Goal: Task Accomplishment & Management: Use online tool/utility

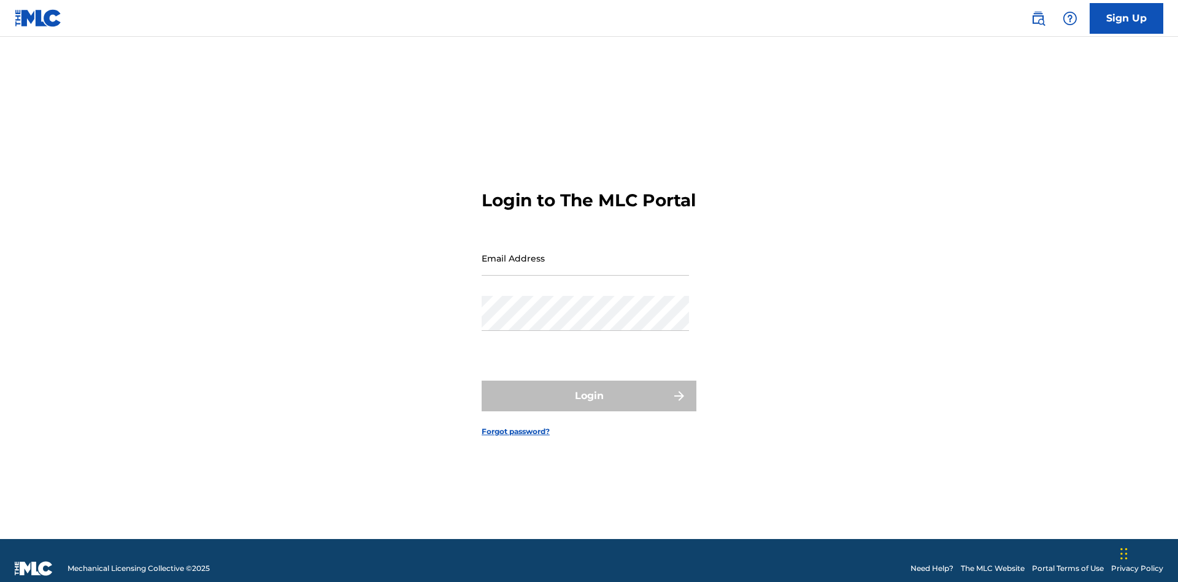
scroll to position [16, 0]
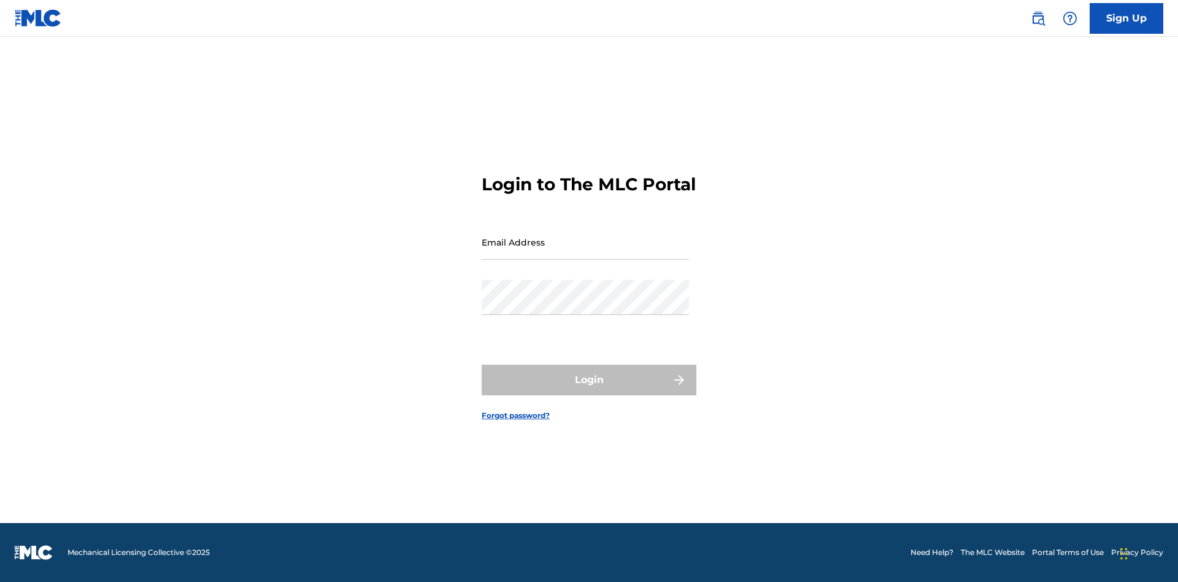
click at [585, 252] on input "Email Address" at bounding box center [585, 242] width 207 height 35
type input "[EMAIL_ADDRESS][DOMAIN_NAME]"
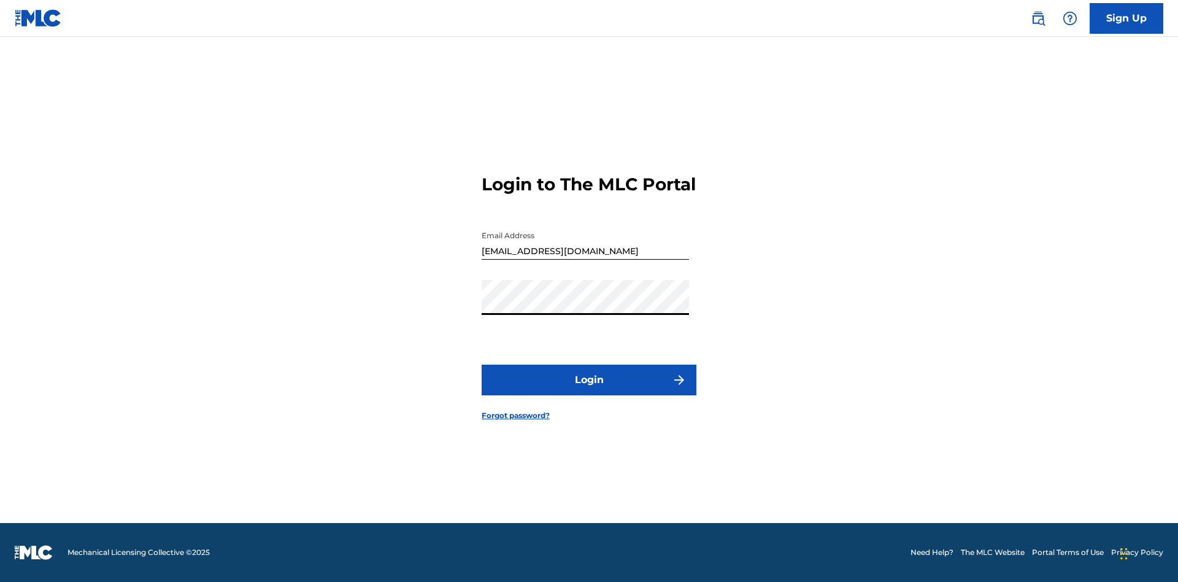
click at [589, 390] on button "Login" at bounding box center [589, 379] width 215 height 31
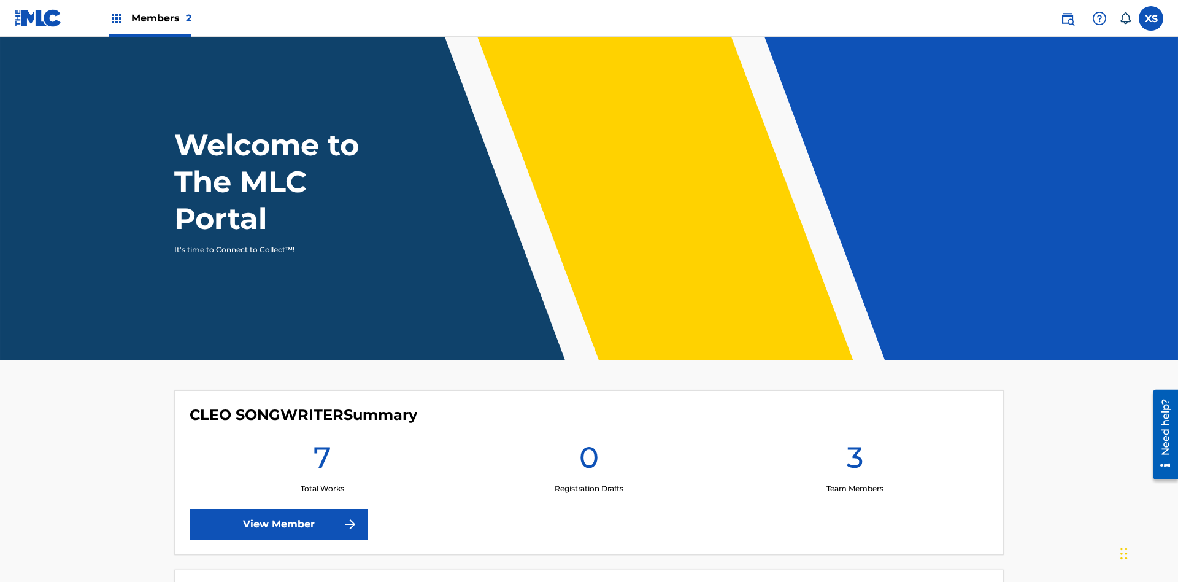
click at [150, 18] on span "Members 2" at bounding box center [161, 18] width 60 height 14
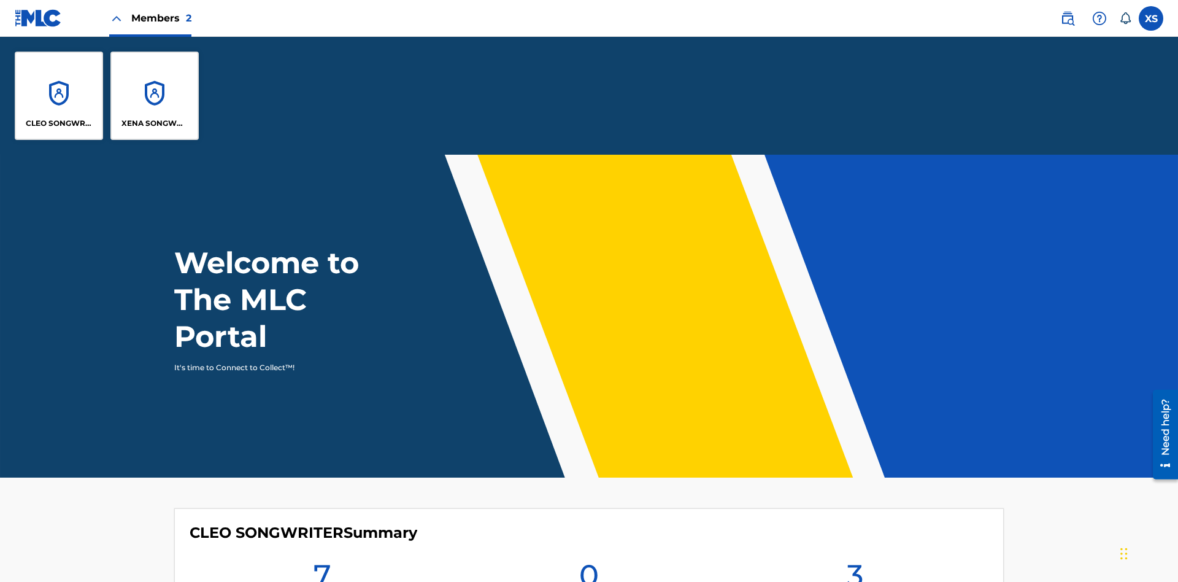
scroll to position [44, 0]
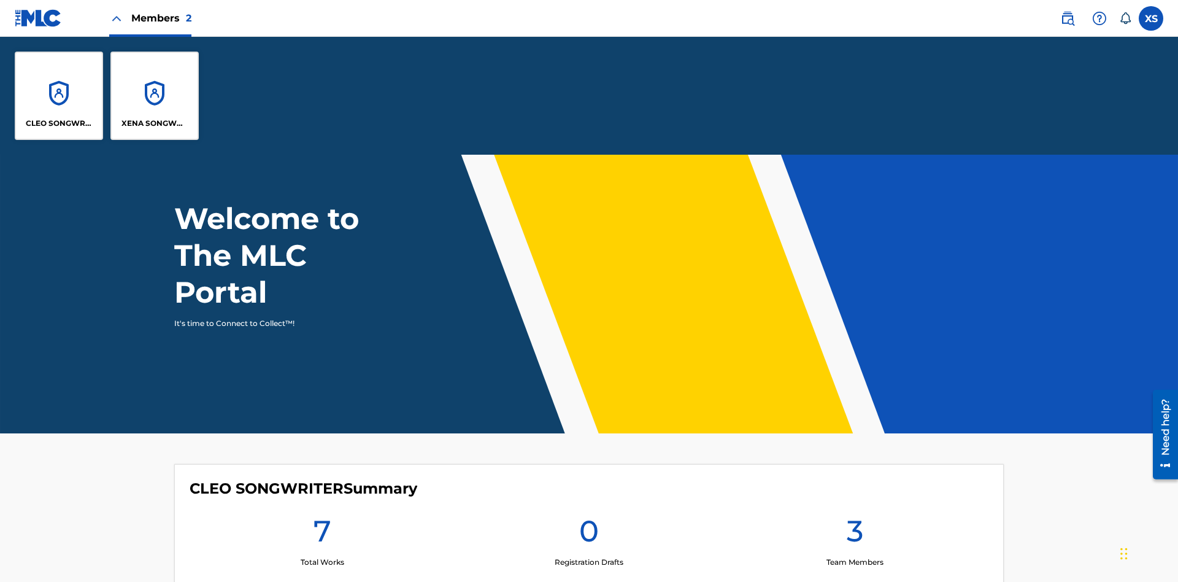
click at [59, 123] on p "CLEO SONGWRITER" at bounding box center [59, 123] width 67 height 11
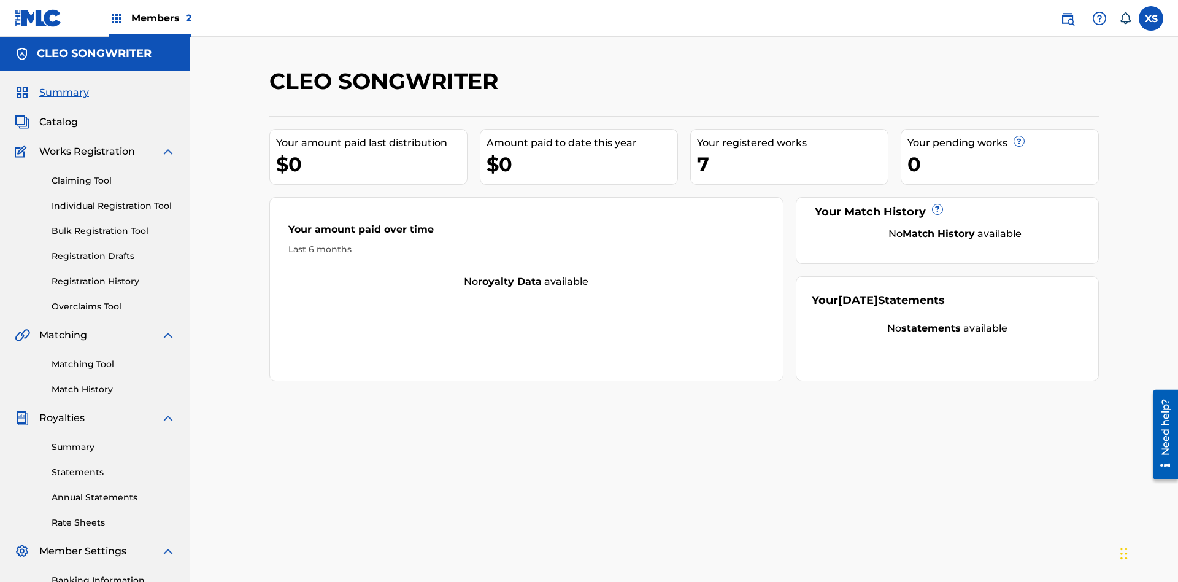
click at [113, 300] on link "Overclaims Tool" at bounding box center [114, 306] width 124 height 13
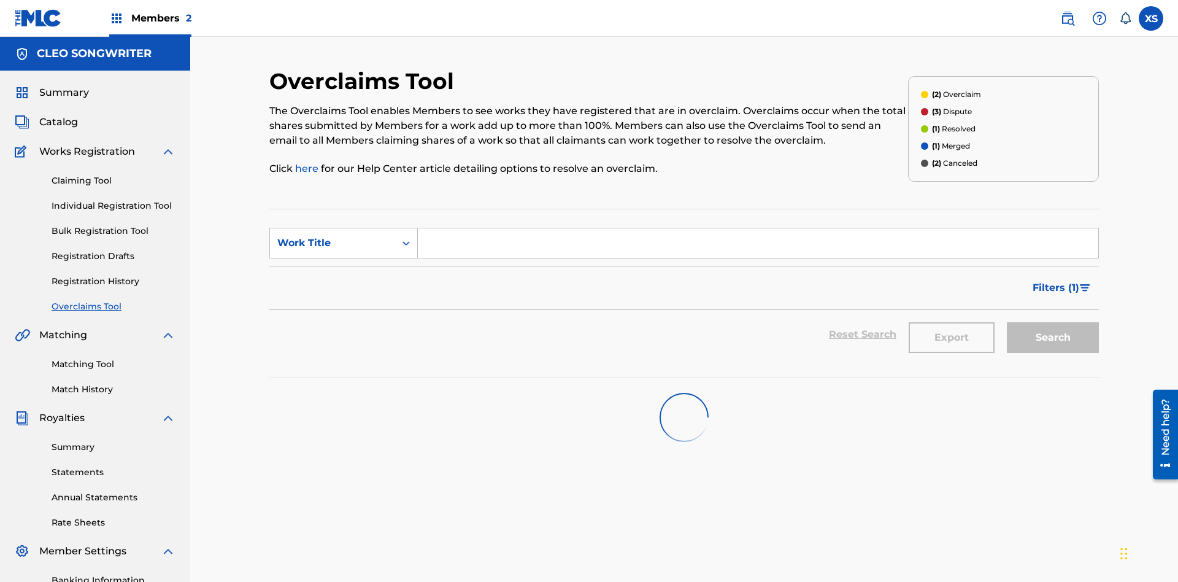
click at [1055, 280] on span "Filters ( 1 )" at bounding box center [1055, 287] width 47 height 15
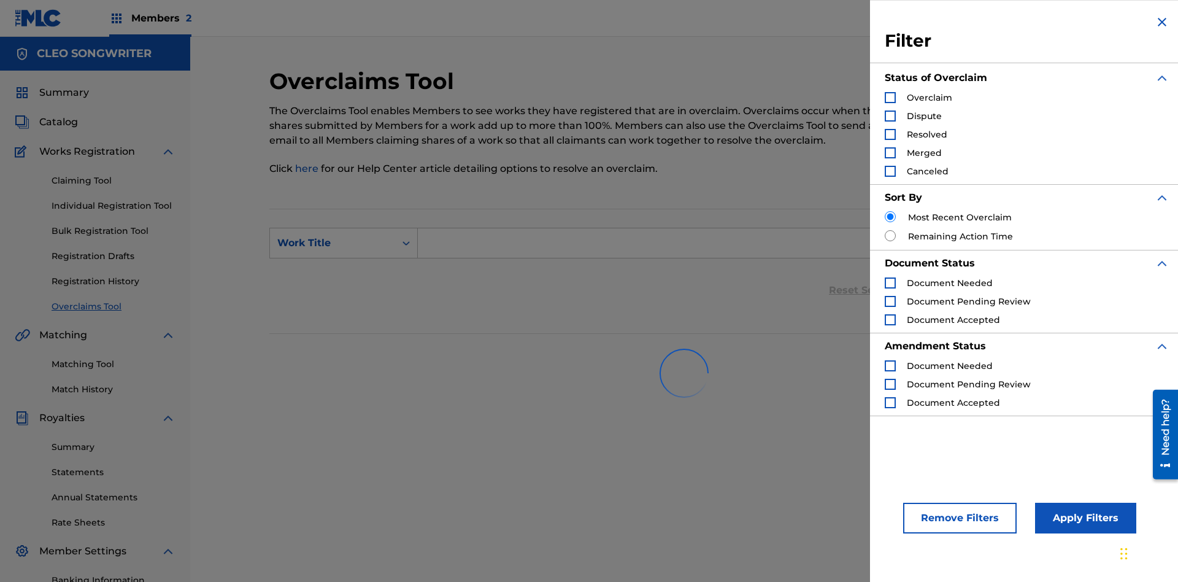
click at [890, 98] on div "Search Form" at bounding box center [890, 97] width 11 height 11
click at [1083, 518] on button "Apply Filters" at bounding box center [1085, 517] width 101 height 31
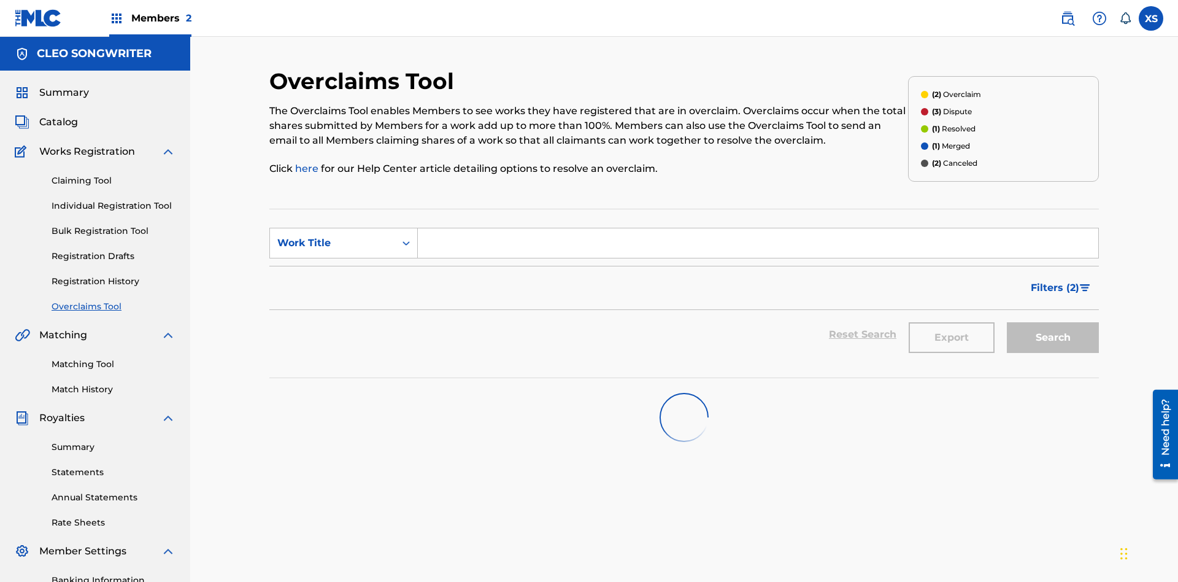
scroll to position [179, 0]
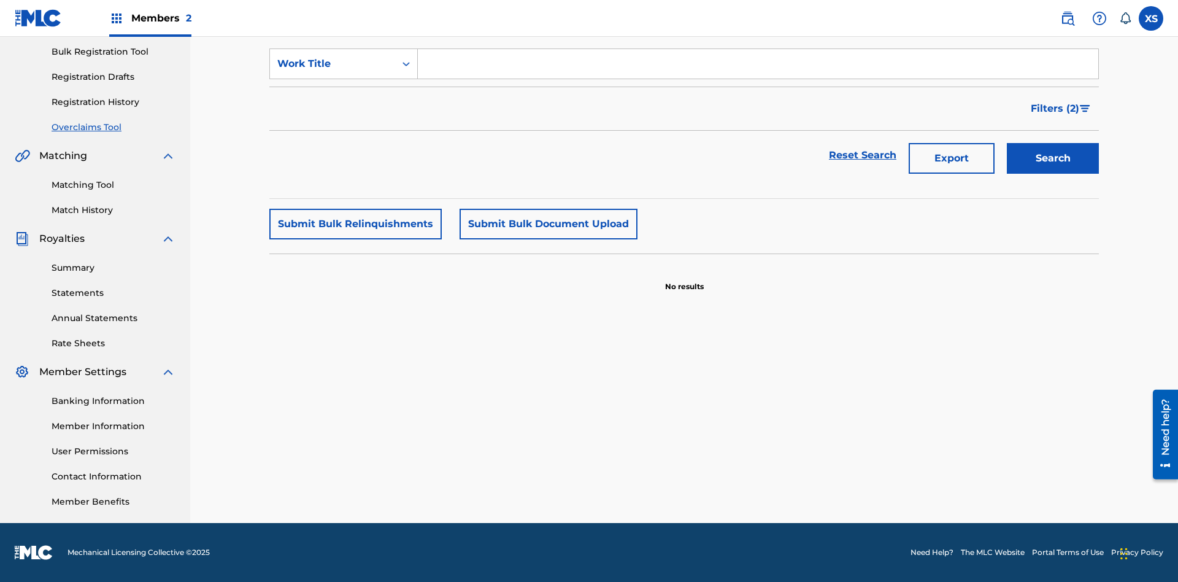
click at [1055, 109] on span "Filters ( 2 )" at bounding box center [1055, 108] width 48 height 15
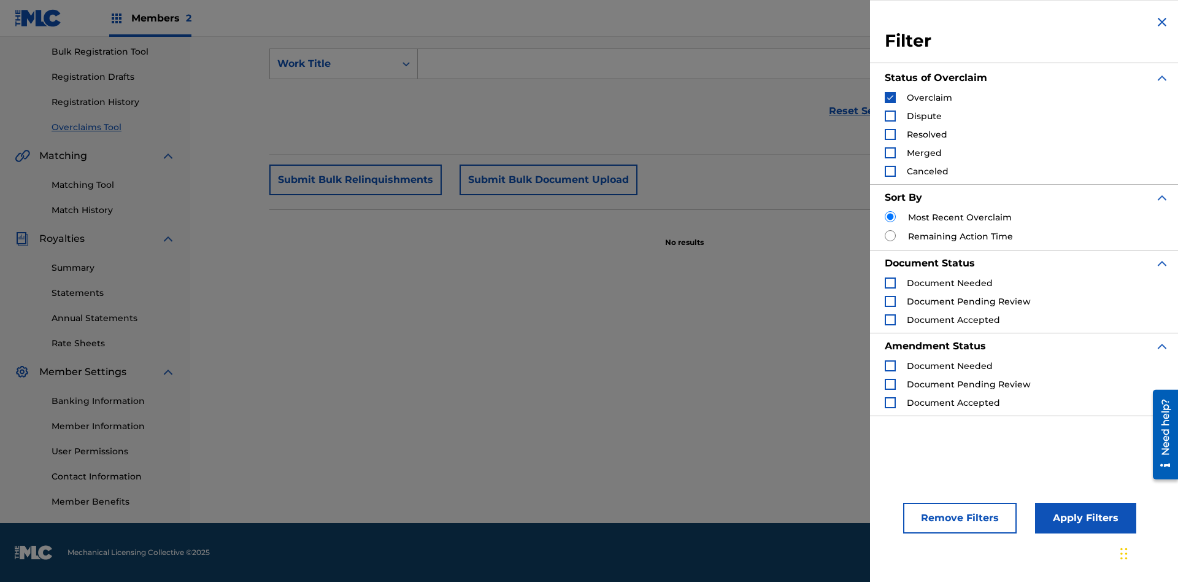
click at [890, 98] on img "Search Form" at bounding box center [890, 97] width 9 height 9
click at [890, 116] on div "Search Form" at bounding box center [890, 115] width 11 height 11
click at [1083, 518] on button "Apply Filters" at bounding box center [1085, 517] width 101 height 31
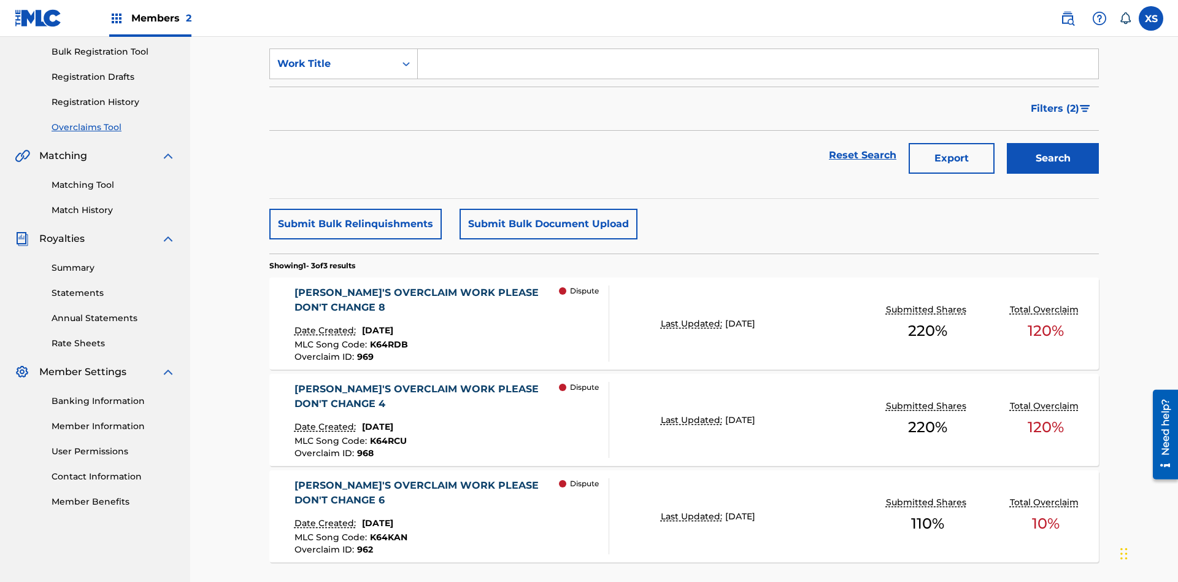
click at [1055, 101] on span "Filters ( 2 )" at bounding box center [1055, 108] width 48 height 15
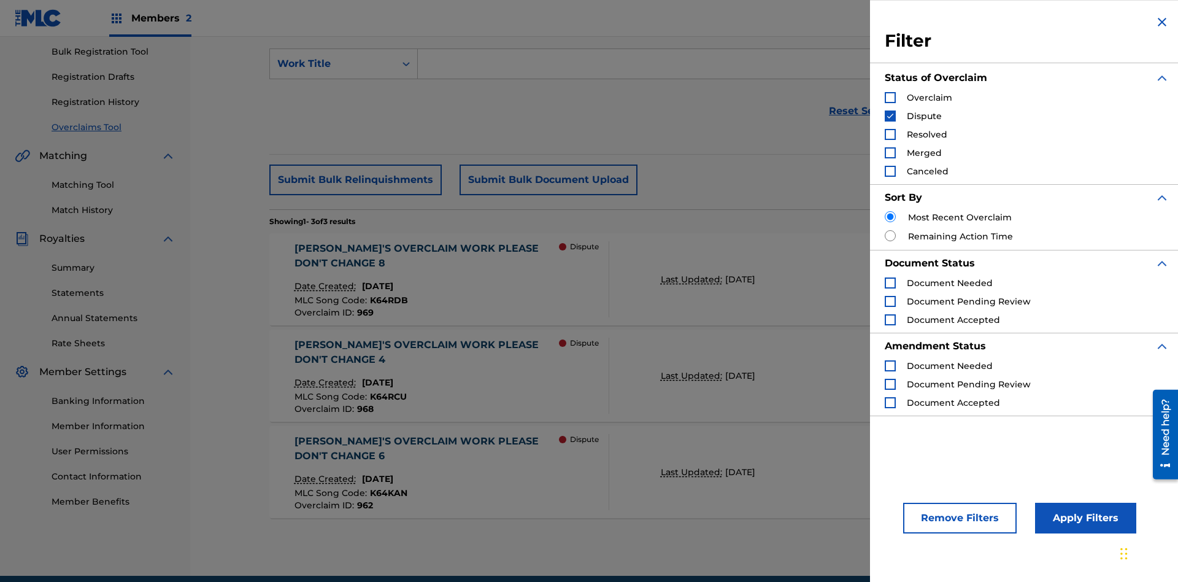
click at [890, 116] on img "Search Form" at bounding box center [890, 116] width 9 height 9
click at [890, 134] on div "Search Form" at bounding box center [890, 134] width 11 height 11
click at [1083, 518] on button "Apply Filters" at bounding box center [1085, 517] width 101 height 31
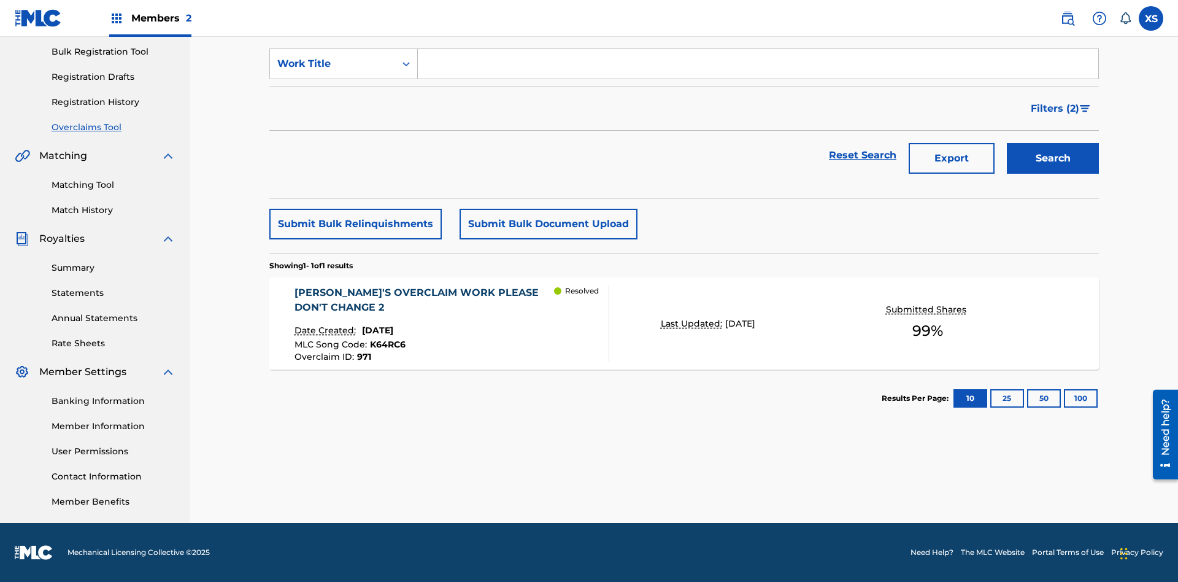
click at [1055, 109] on span "Filters ( 2 )" at bounding box center [1055, 108] width 48 height 15
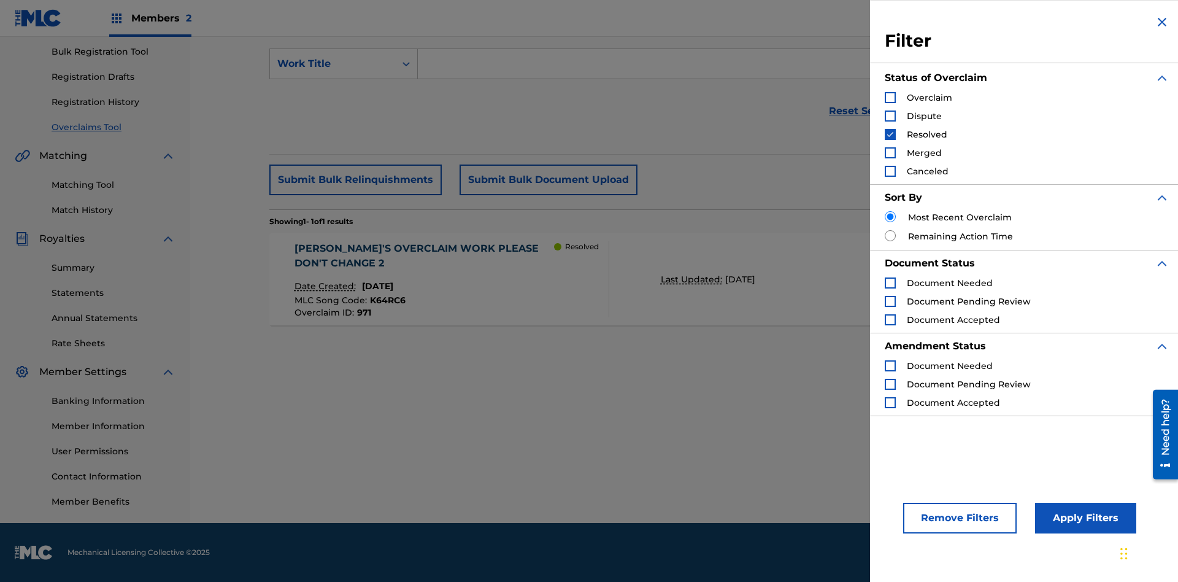
click at [890, 134] on img "Search Form" at bounding box center [890, 134] width 9 height 9
click at [890, 153] on div "Search Form" at bounding box center [890, 152] width 11 height 11
click at [1083, 518] on button "Apply Filters" at bounding box center [1085, 517] width 101 height 31
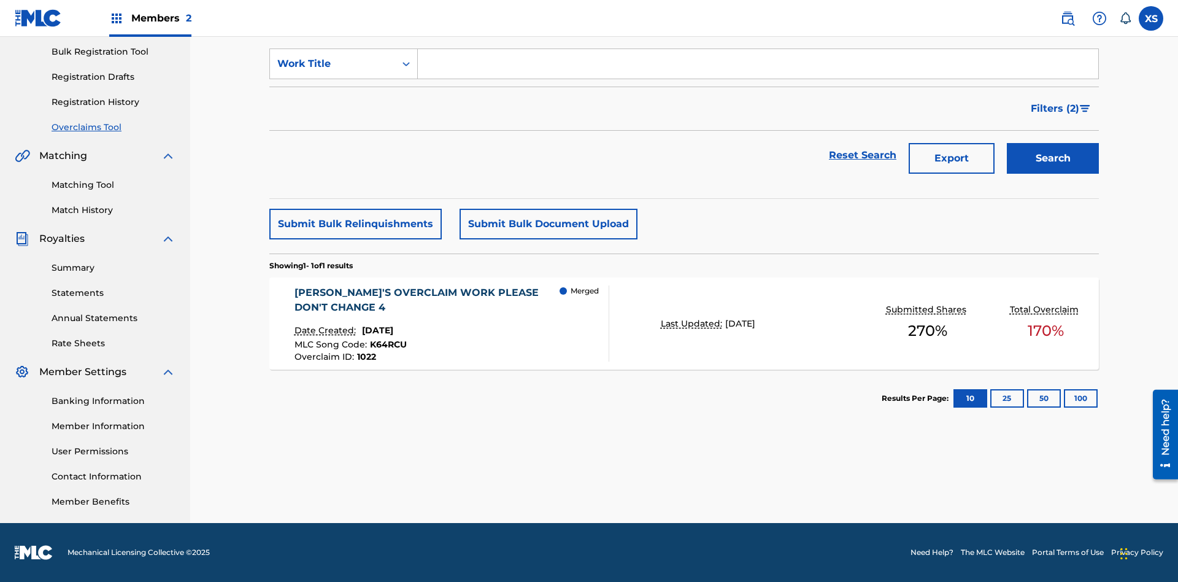
click at [1055, 109] on span "Filters ( 2 )" at bounding box center [1055, 108] width 48 height 15
